Goal: Task Accomplishment & Management: Complete application form

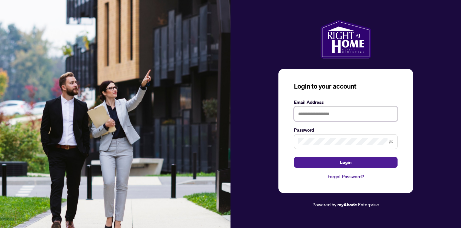
type input "**********"
click at [345, 162] on button "Login" at bounding box center [345, 162] width 103 height 11
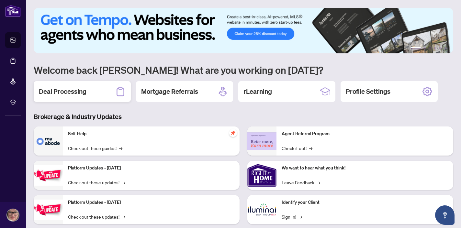
click at [94, 93] on div "Deal Processing" at bounding box center [82, 91] width 97 height 21
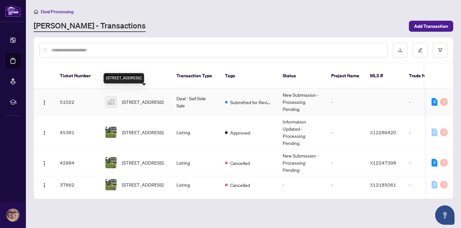
click at [148, 98] on span "[STREET_ADDRESS]" at bounding box center [142, 101] width 41 height 7
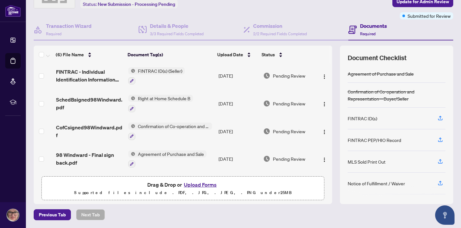
scroll to position [43, 0]
click at [199, 186] on button "Upload Forms" at bounding box center [200, 185] width 37 height 8
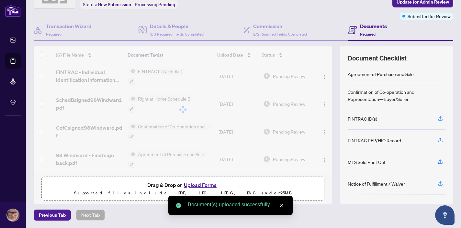
scroll to position [0, 0]
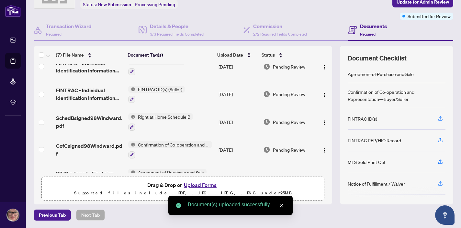
click at [281, 206] on icon "close" at bounding box center [281, 205] width 5 height 5
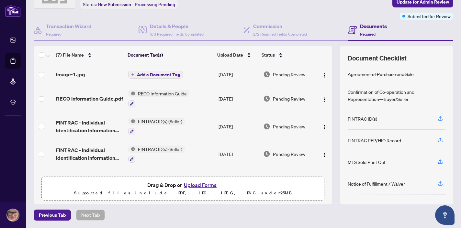
click at [152, 76] on span "Add a Document Tag" at bounding box center [158, 74] width 43 height 5
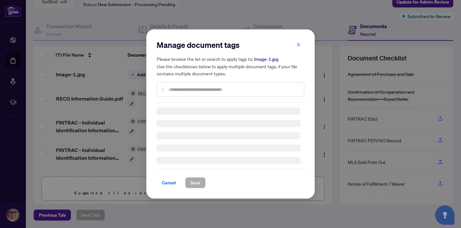
click at [169, 87] on input "text" at bounding box center [233, 89] width 130 height 7
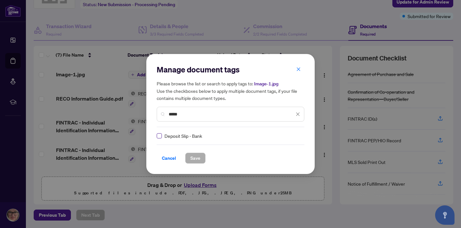
type input "****"
click at [196, 158] on span "Save" at bounding box center [195, 158] width 10 height 10
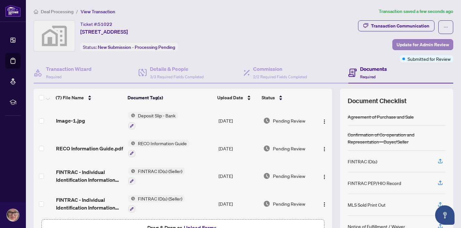
click at [418, 45] on span "Update for Admin Review" at bounding box center [422, 44] width 52 height 10
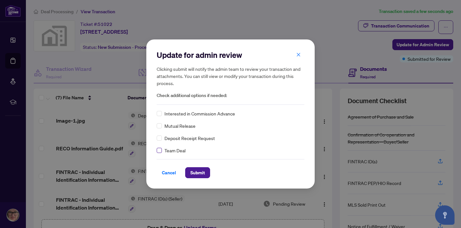
click at [161, 152] on span at bounding box center [159, 150] width 5 height 5
click at [198, 172] on span "Submit" at bounding box center [197, 173] width 15 height 10
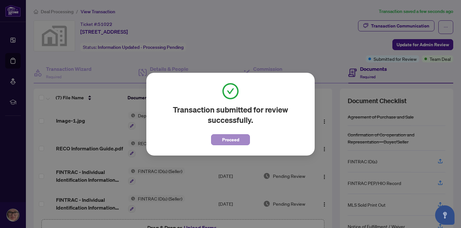
click at [234, 138] on span "Proceed" at bounding box center [230, 140] width 17 height 10
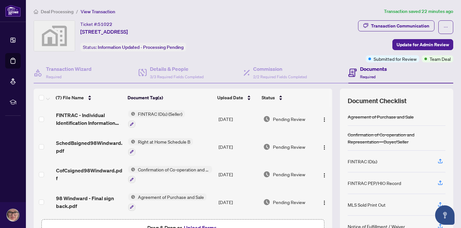
scroll to position [88, 0]
click at [221, 49] on div "Ticket #: 51022 [STREET_ADDRESS] Status: Information Updated - Processing Pendi…" at bounding box center [194, 35] width 321 height 31
